Goal: Information Seeking & Learning: Learn about a topic

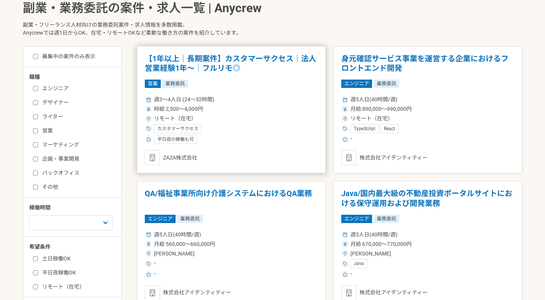
scroll to position [190, 0]
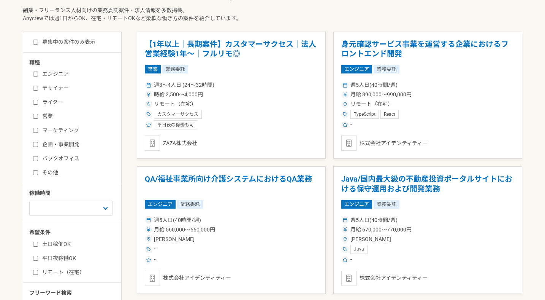
click at [36, 88] on input "デザイナー" at bounding box center [35, 88] width 5 height 5
checkbox input "true"
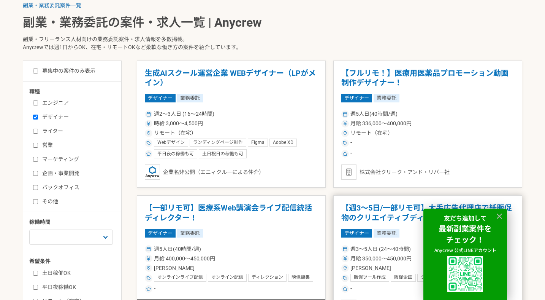
scroll to position [143, 0]
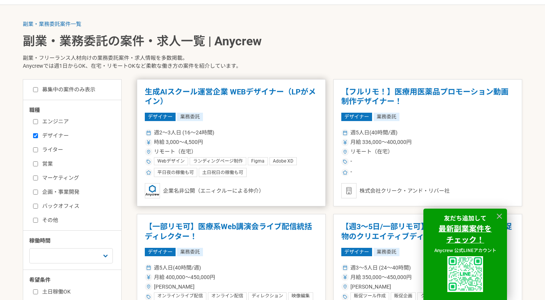
click at [293, 123] on article "生成AIスクール運営企業 WEBデザイナー（LPがメイン） デザイナー 業務委託 週2〜3人日 (16〜24時間) 時給 3,000〜4,500円 リモート（…" at bounding box center [231, 142] width 189 height 127
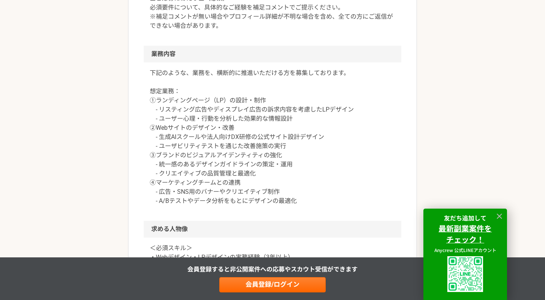
scroll to position [357, 0]
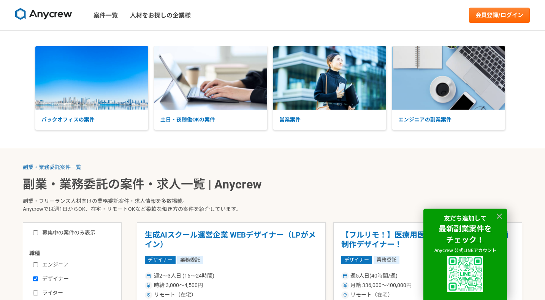
scroll to position [190, 0]
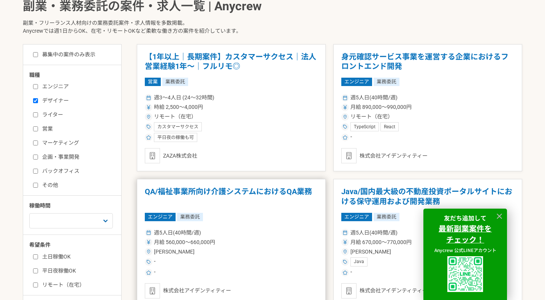
scroll to position [295, 0]
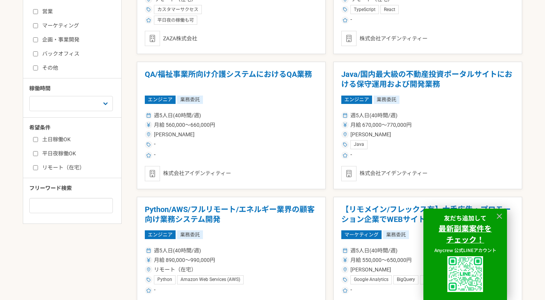
click at [65, 165] on label "リモート（在宅）" at bounding box center [76, 167] width 87 height 8
click at [38, 165] on input "リモート（在宅）" at bounding box center [35, 167] width 5 height 5
checkbox input "true"
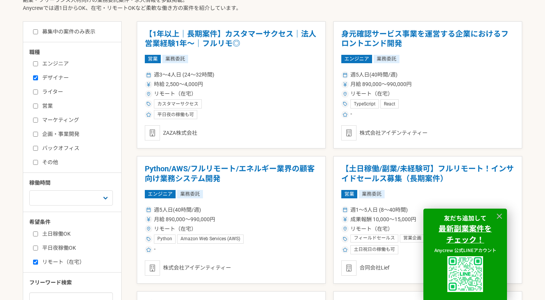
scroll to position [203, 0]
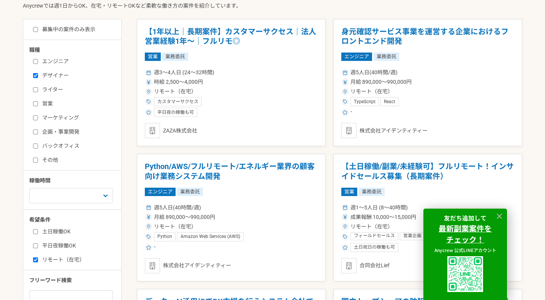
click at [36, 75] on input "デザイナー" at bounding box center [35, 75] width 5 height 5
click at [35, 75] on input "デザイナー" at bounding box center [35, 75] width 5 height 5
checkbox input "true"
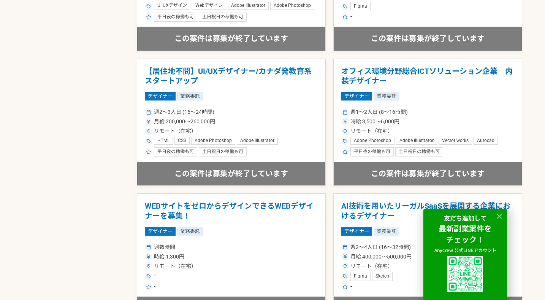
scroll to position [566, 0]
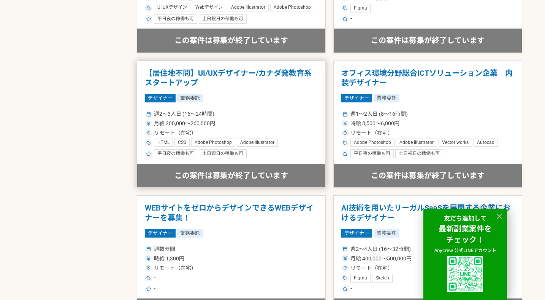
click at [284, 103] on article "【居住地不問】UI/UXデザイナー/[GEOGRAPHIC_DATA]発教育系スタートアップ デザイナー 業務委託 週2〜3人日 (16〜24時間) 月給 2…" at bounding box center [231, 123] width 189 height 127
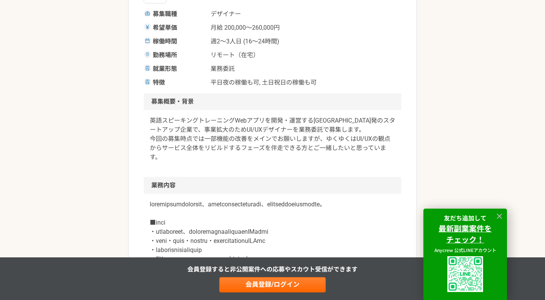
scroll to position [186, 0]
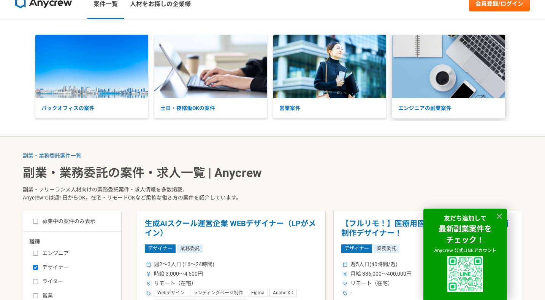
scroll to position [11, 0]
